Goal: Navigation & Orientation: Find specific page/section

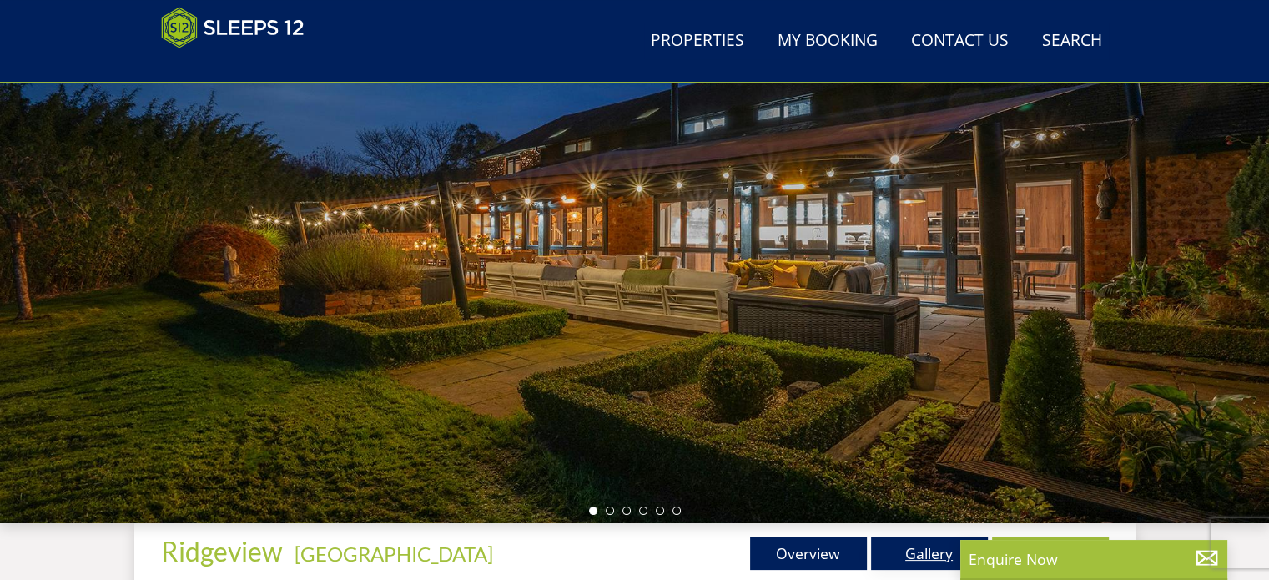
click at [878, 547] on link "Gallery" at bounding box center [929, 553] width 117 height 33
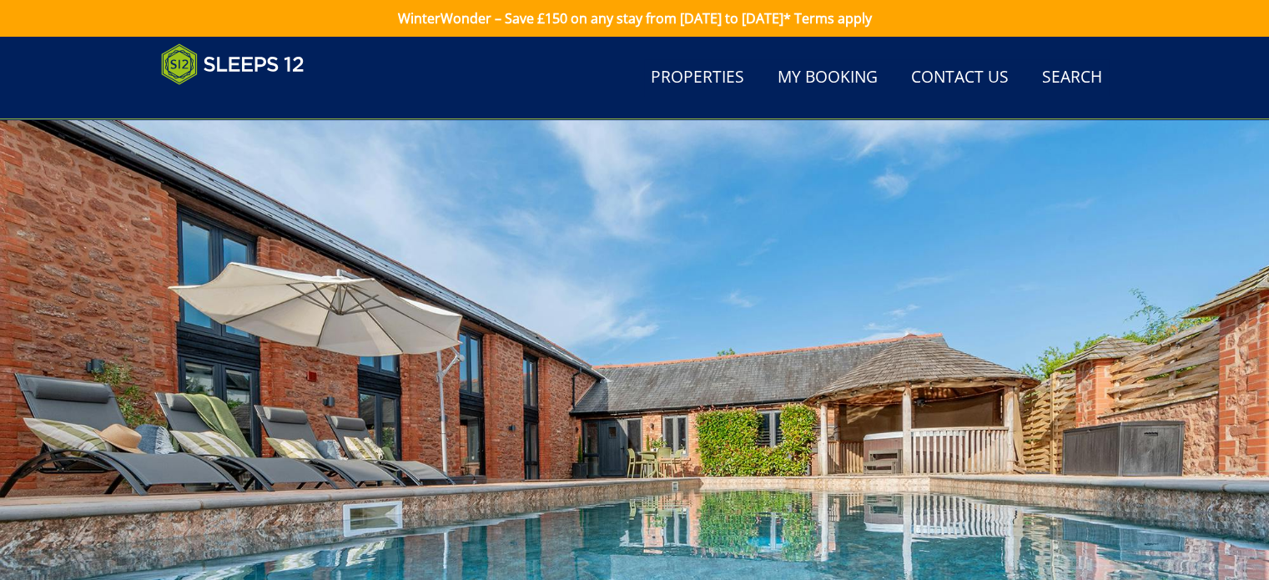
scroll to position [250, 0]
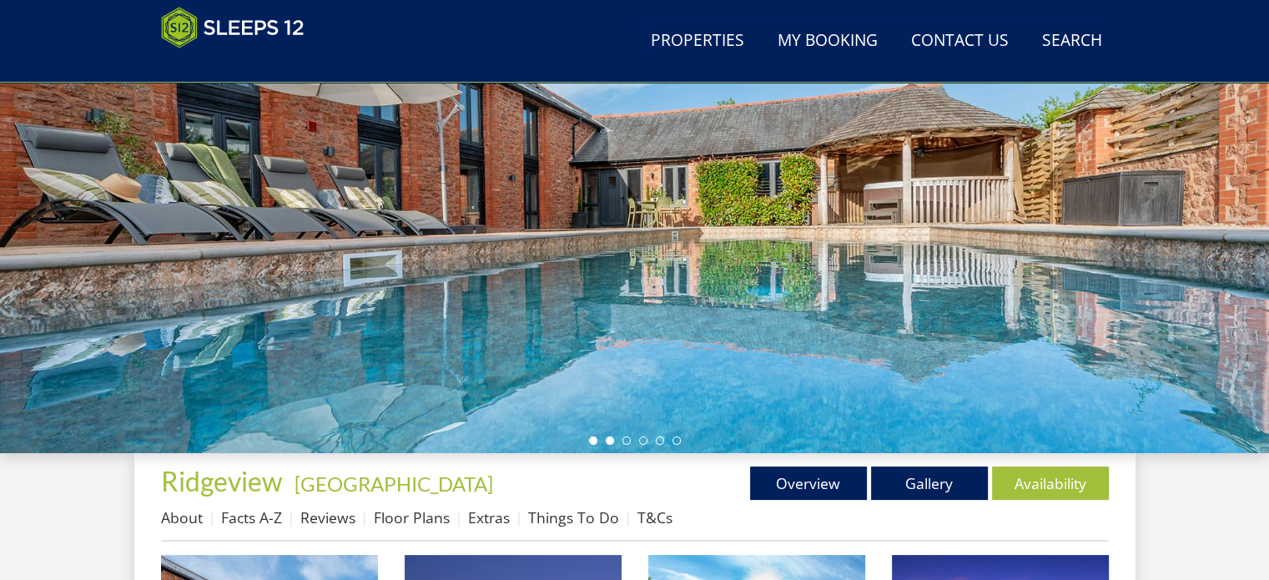
click at [608, 443] on li at bounding box center [610, 440] width 8 height 8
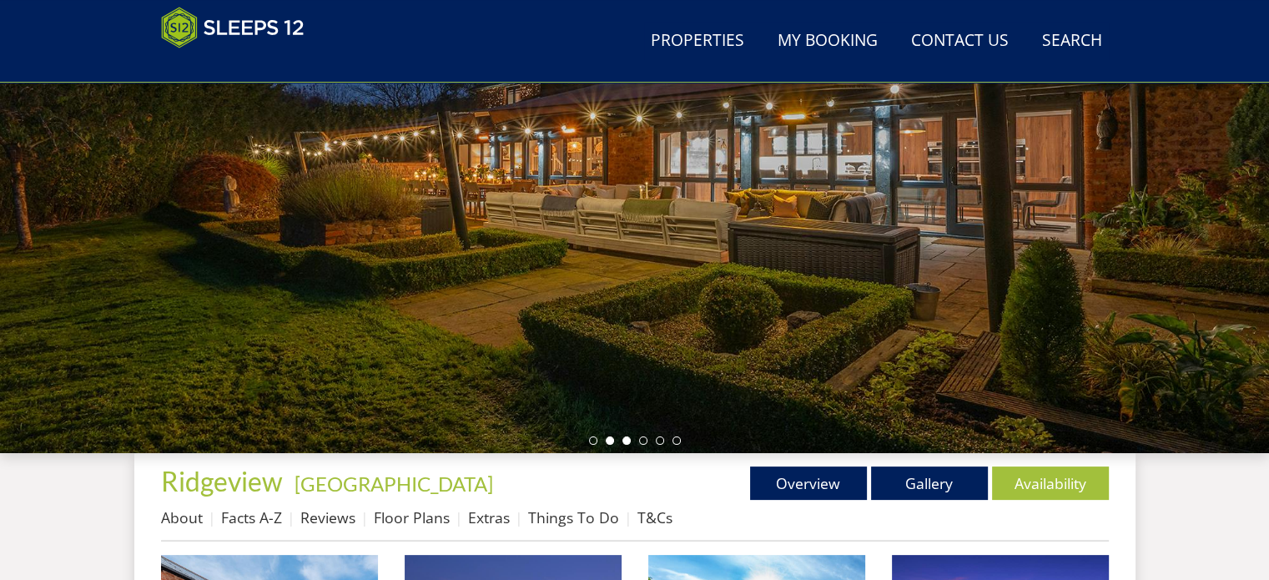
click at [624, 443] on li at bounding box center [627, 440] width 8 height 8
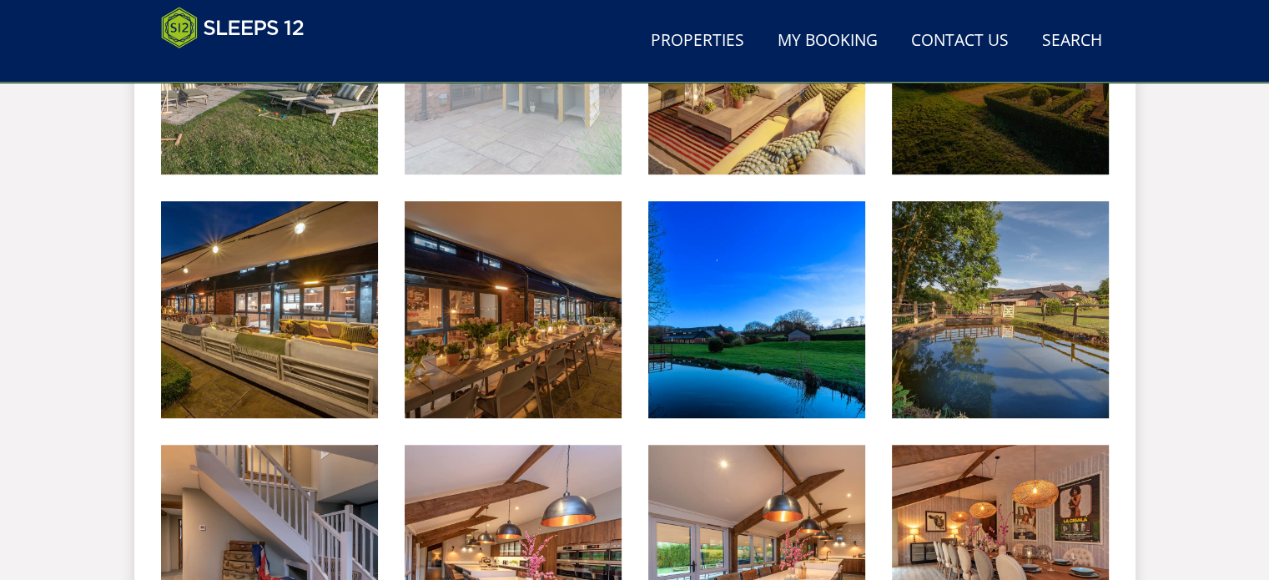
scroll to position [1419, 0]
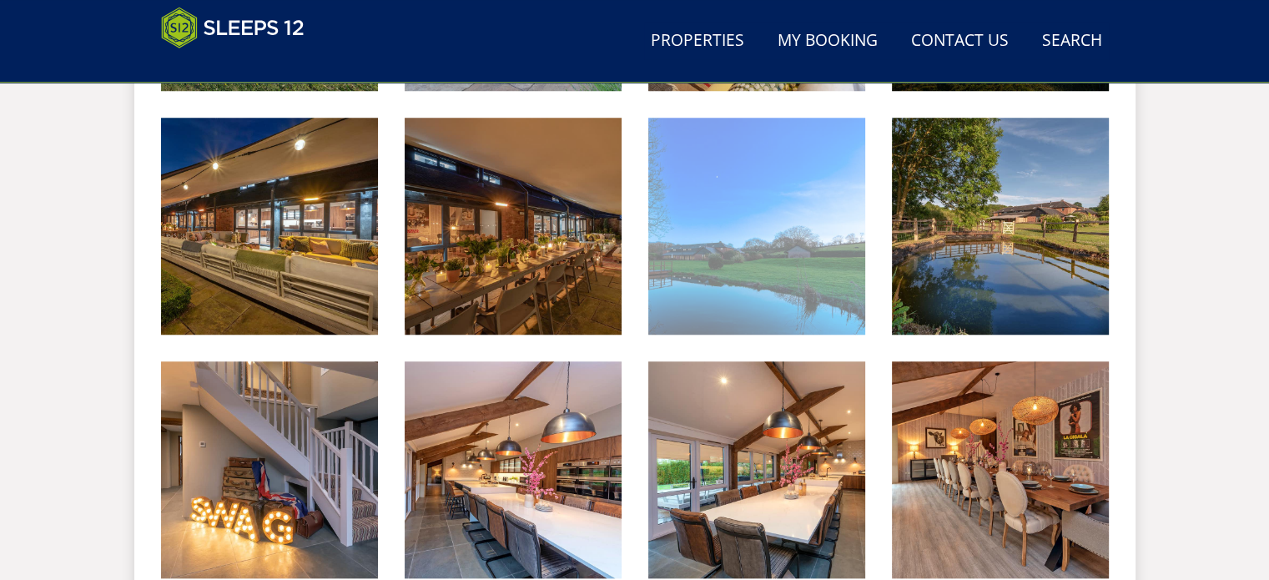
click at [700, 268] on img at bounding box center [756, 226] width 217 height 217
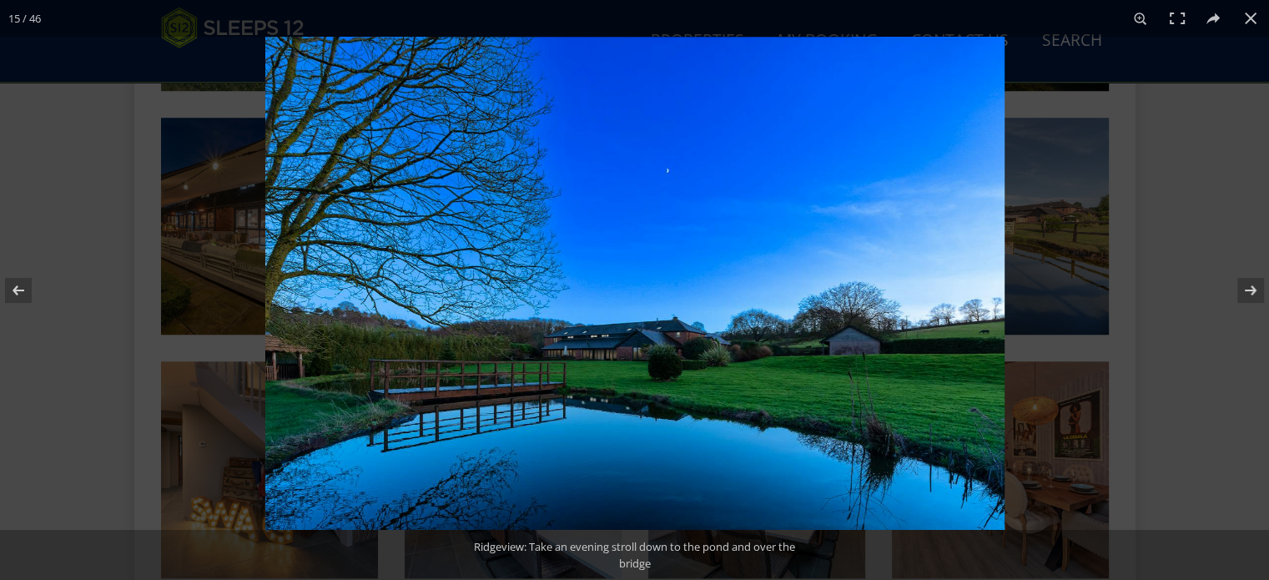
click at [678, 367] on img at bounding box center [634, 283] width 739 height 493
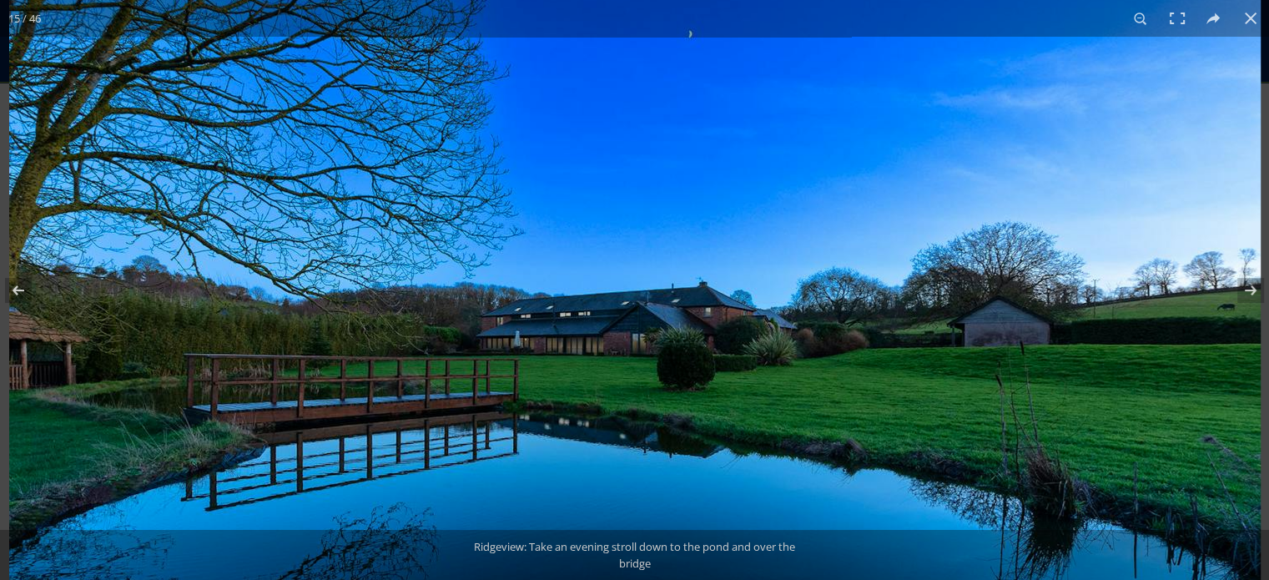
click at [583, 366] on img at bounding box center [635, 224] width 1252 height 835
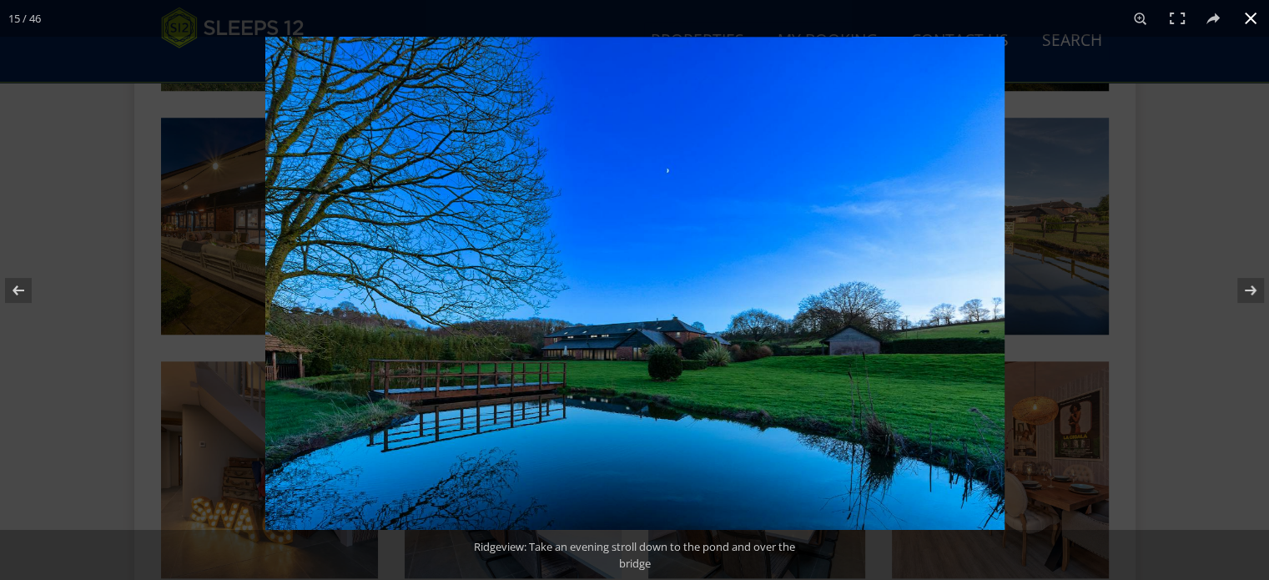
click at [1258, 21] on button at bounding box center [1251, 18] width 37 height 37
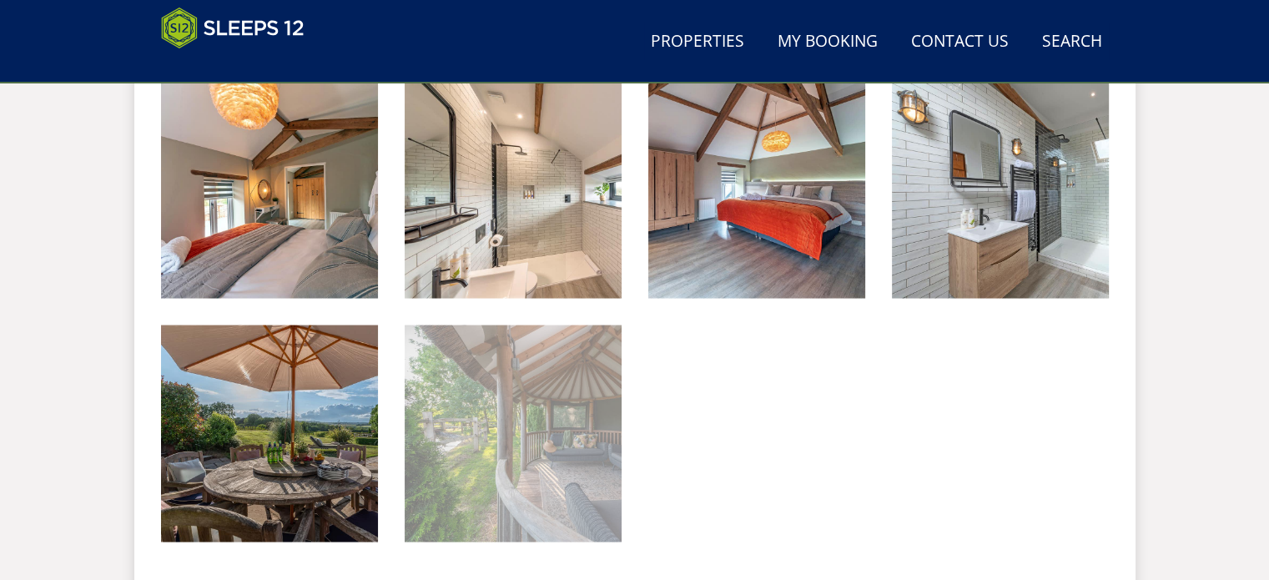
scroll to position [3255, 0]
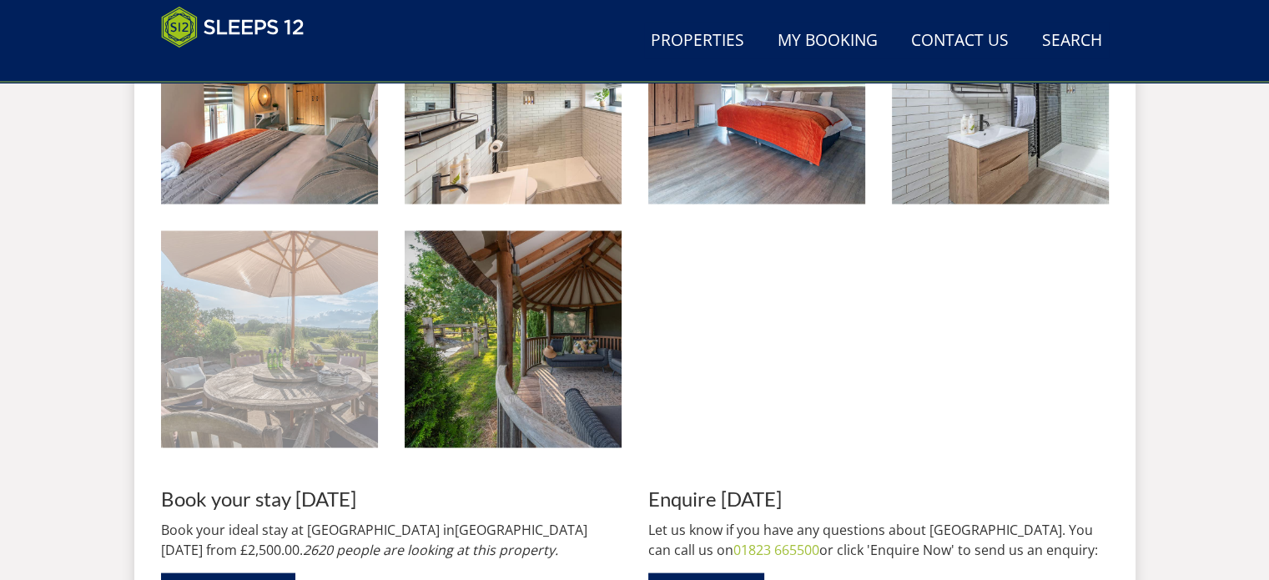
click at [206, 296] on img at bounding box center [269, 339] width 217 height 217
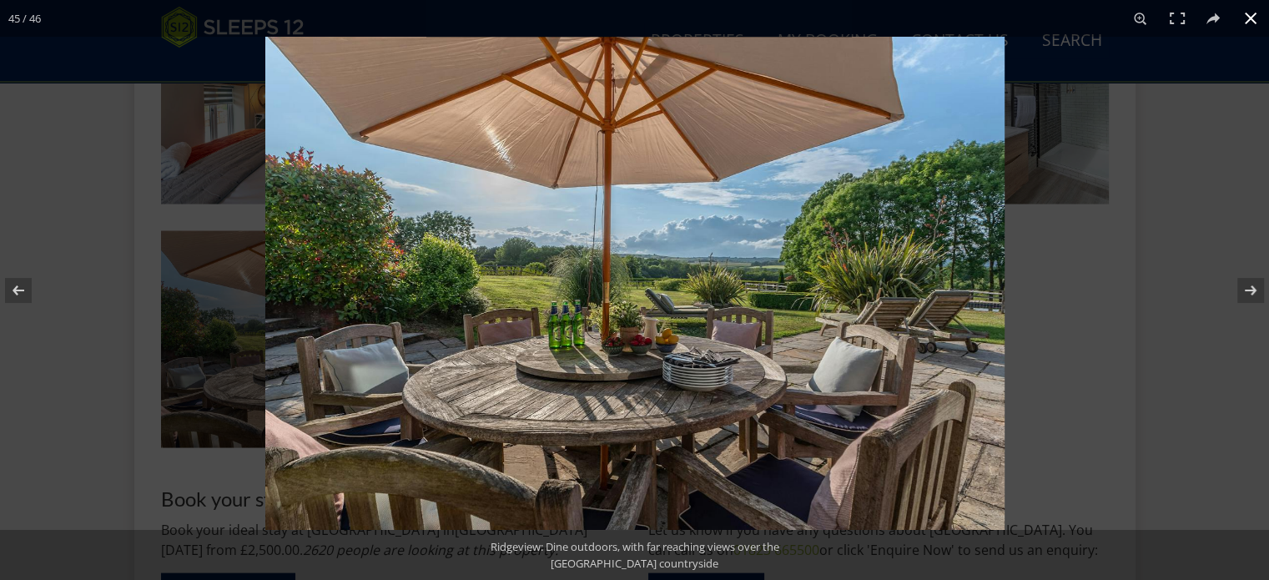
click at [1248, 26] on button at bounding box center [1251, 18] width 37 height 37
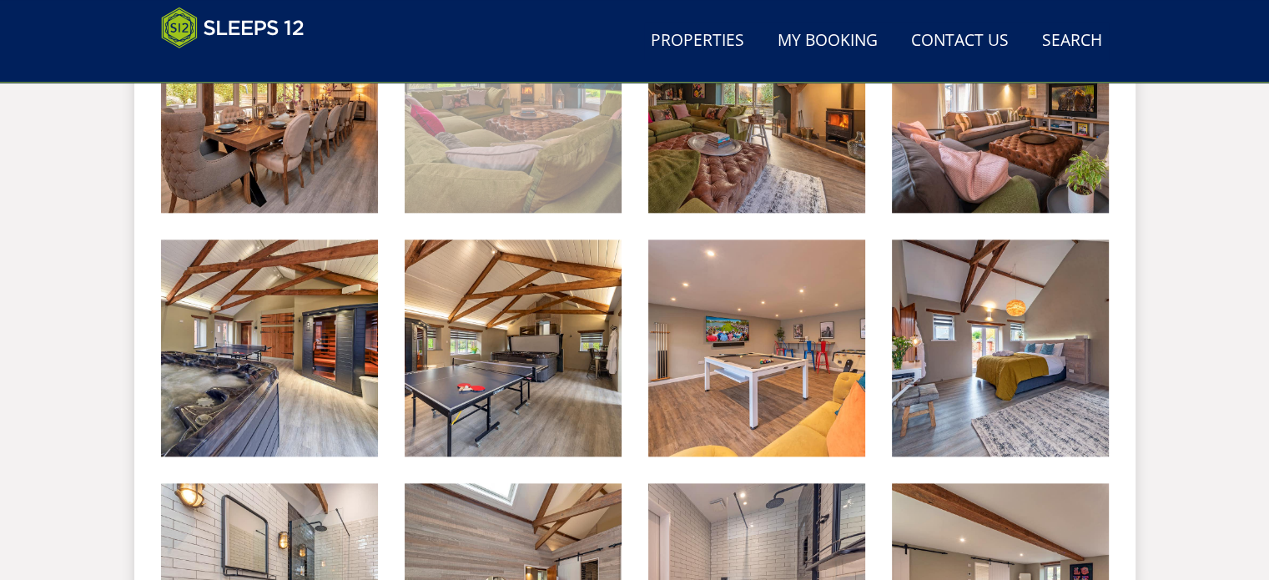
scroll to position [2003, 0]
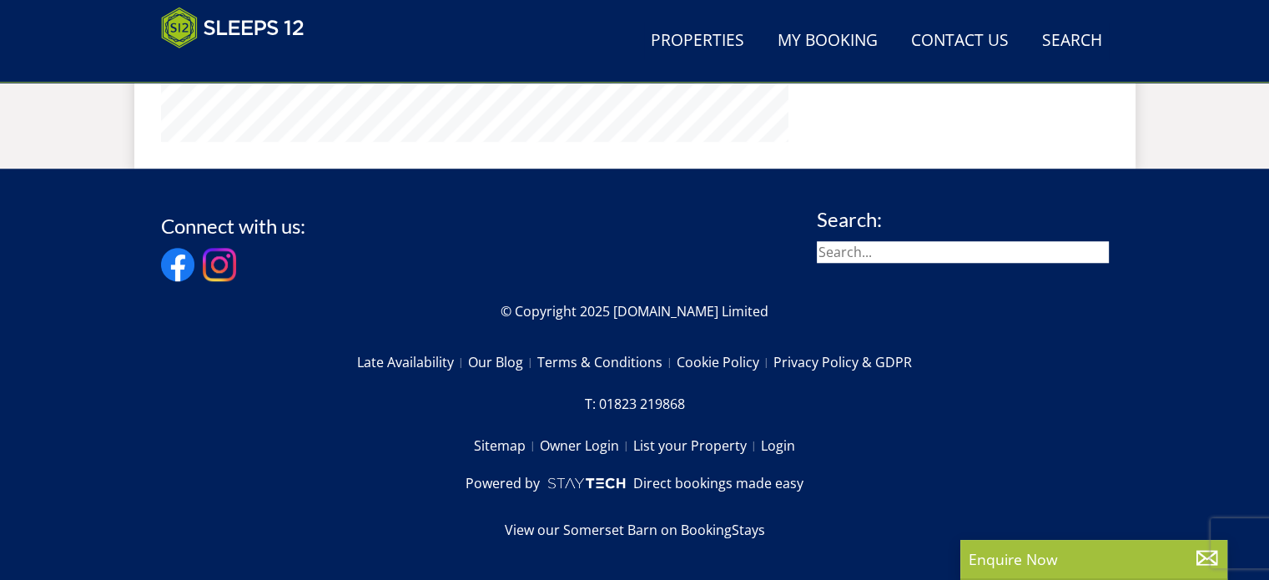
scroll to position [180, 0]
